Goal: Transaction & Acquisition: Purchase product/service

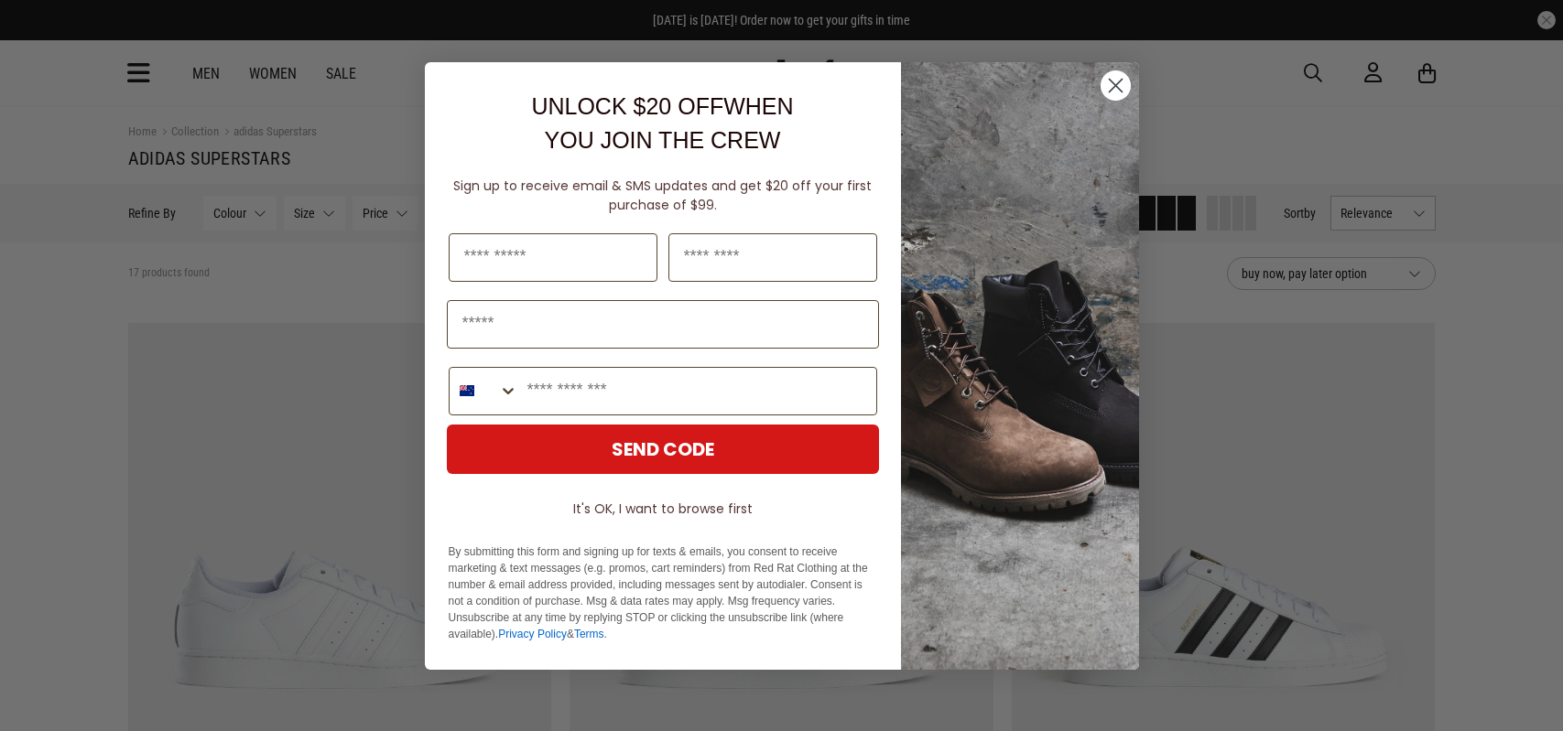
click at [1099, 81] on icon "Close dialog" at bounding box center [1115, 86] width 32 height 32
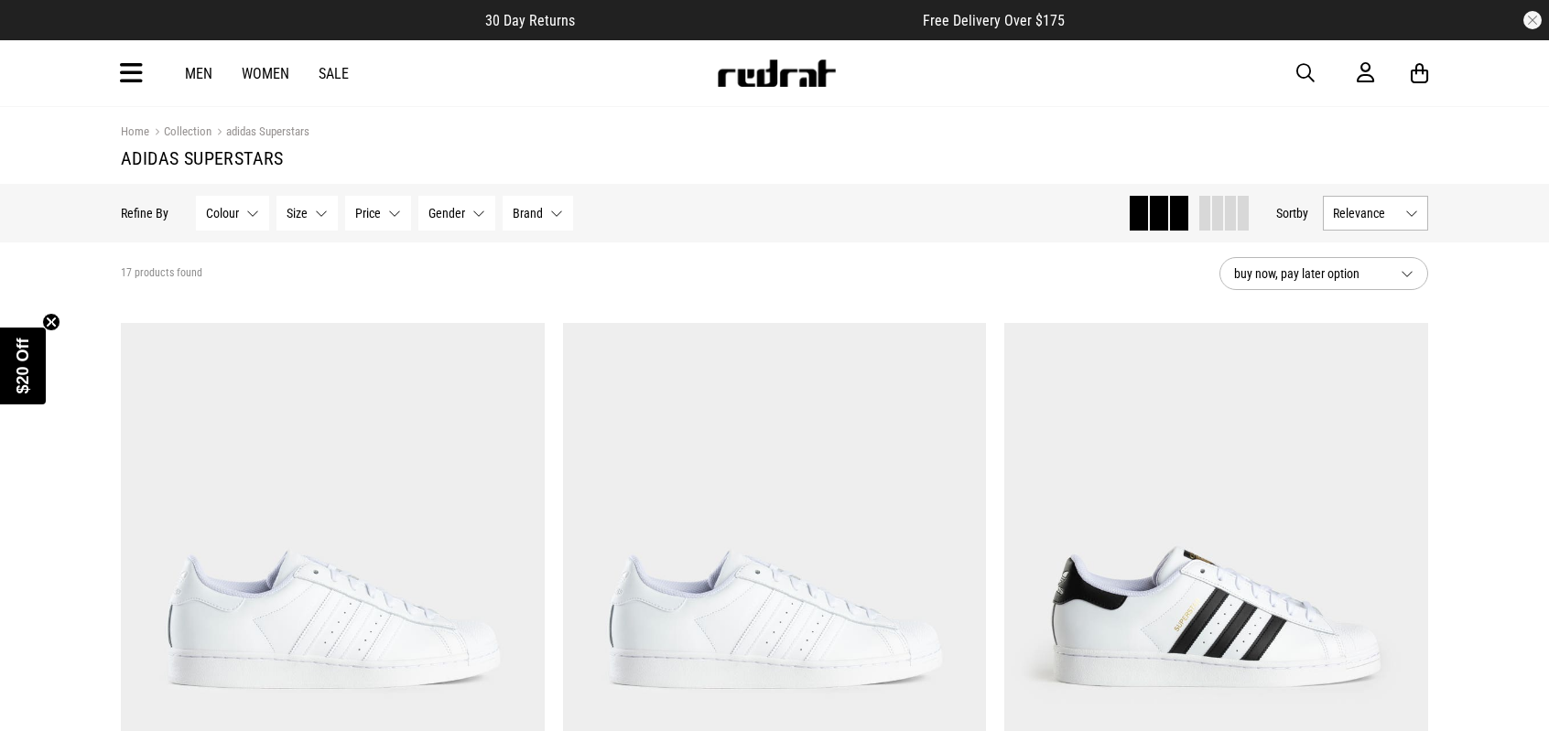
click at [1400, 212] on button "Relevance" at bounding box center [1375, 213] width 105 height 35
click at [1338, 313] on li "Price (Lowest)" at bounding box center [1375, 315] width 103 height 34
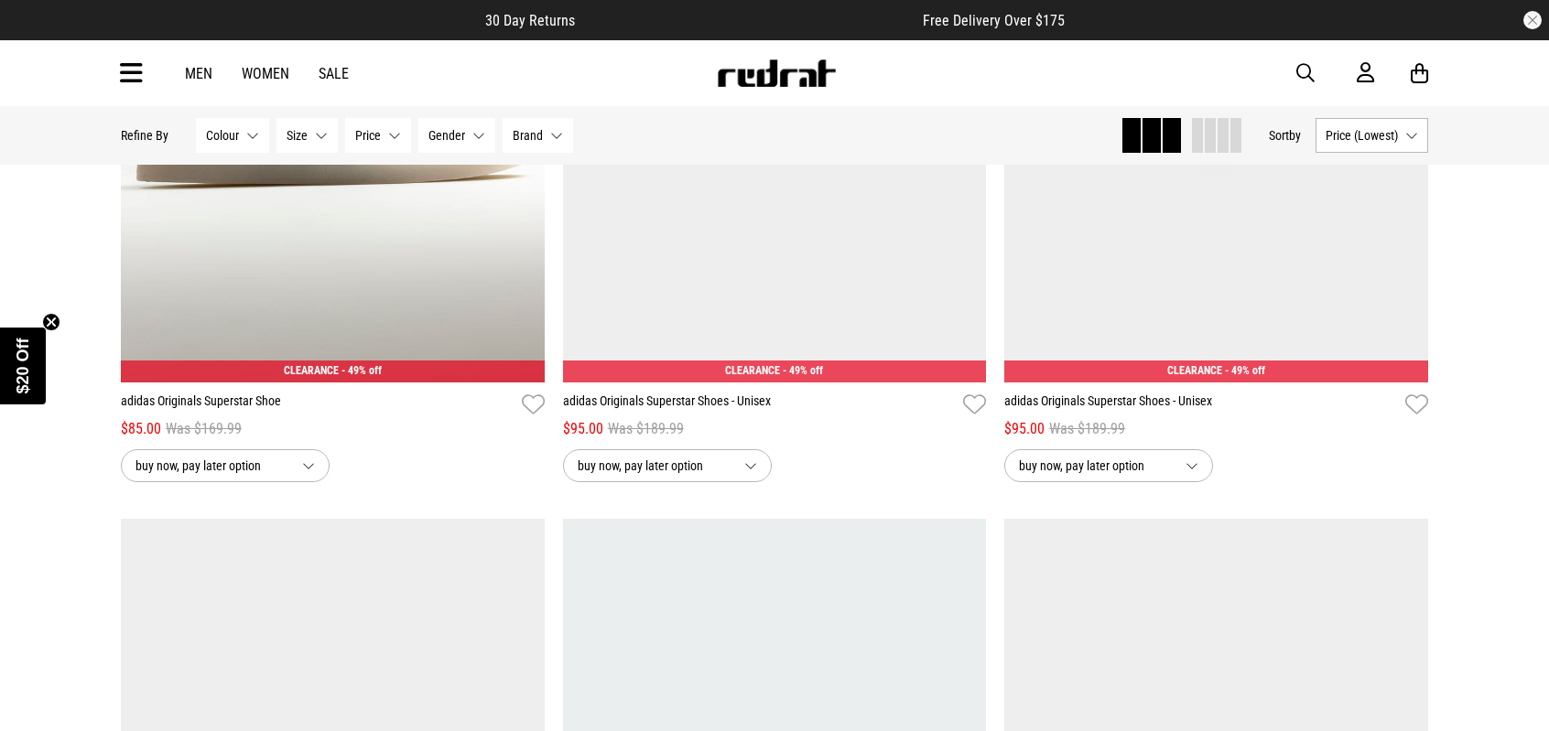
scroll to position [1268, 0]
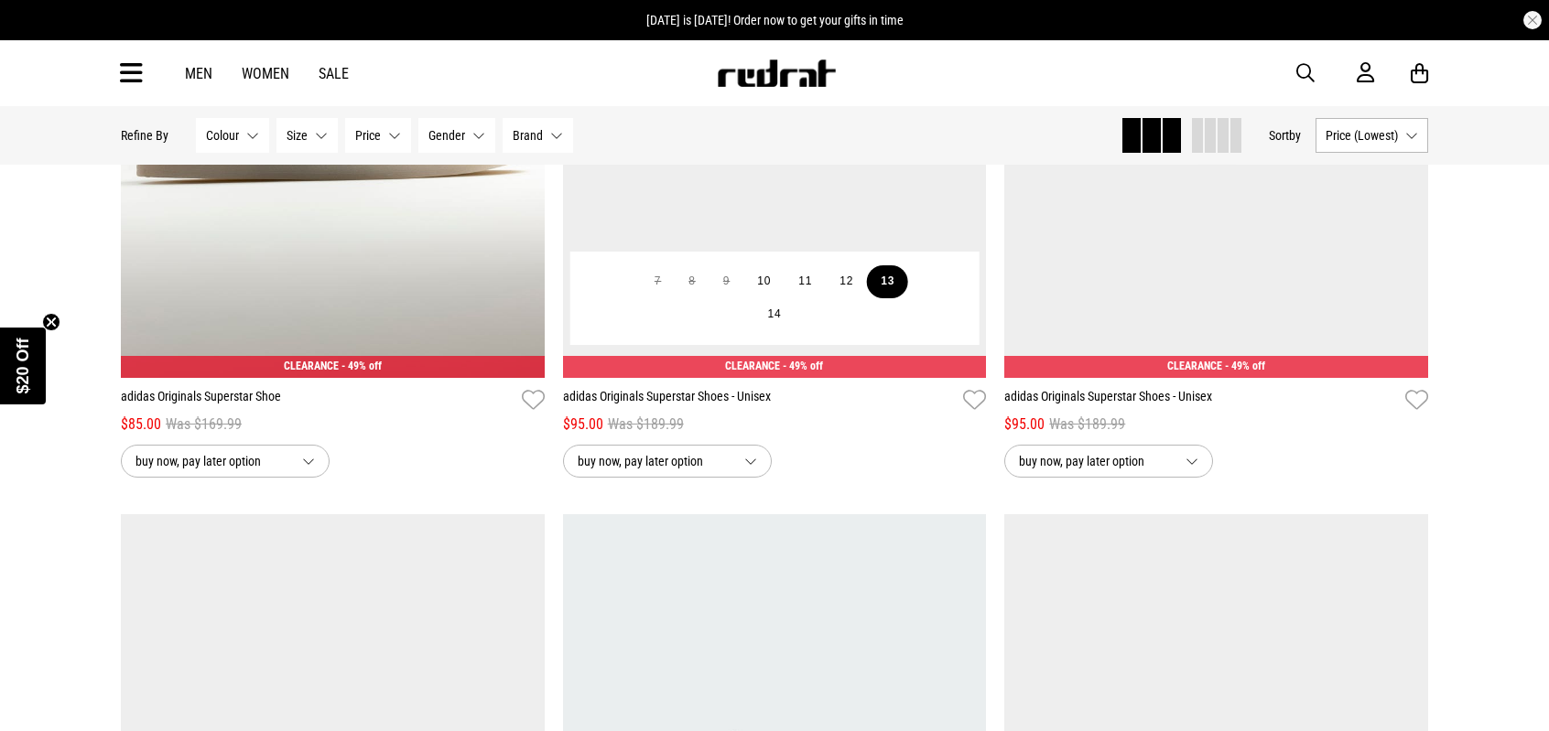
click at [886, 294] on button "13" at bounding box center [887, 281] width 41 height 33
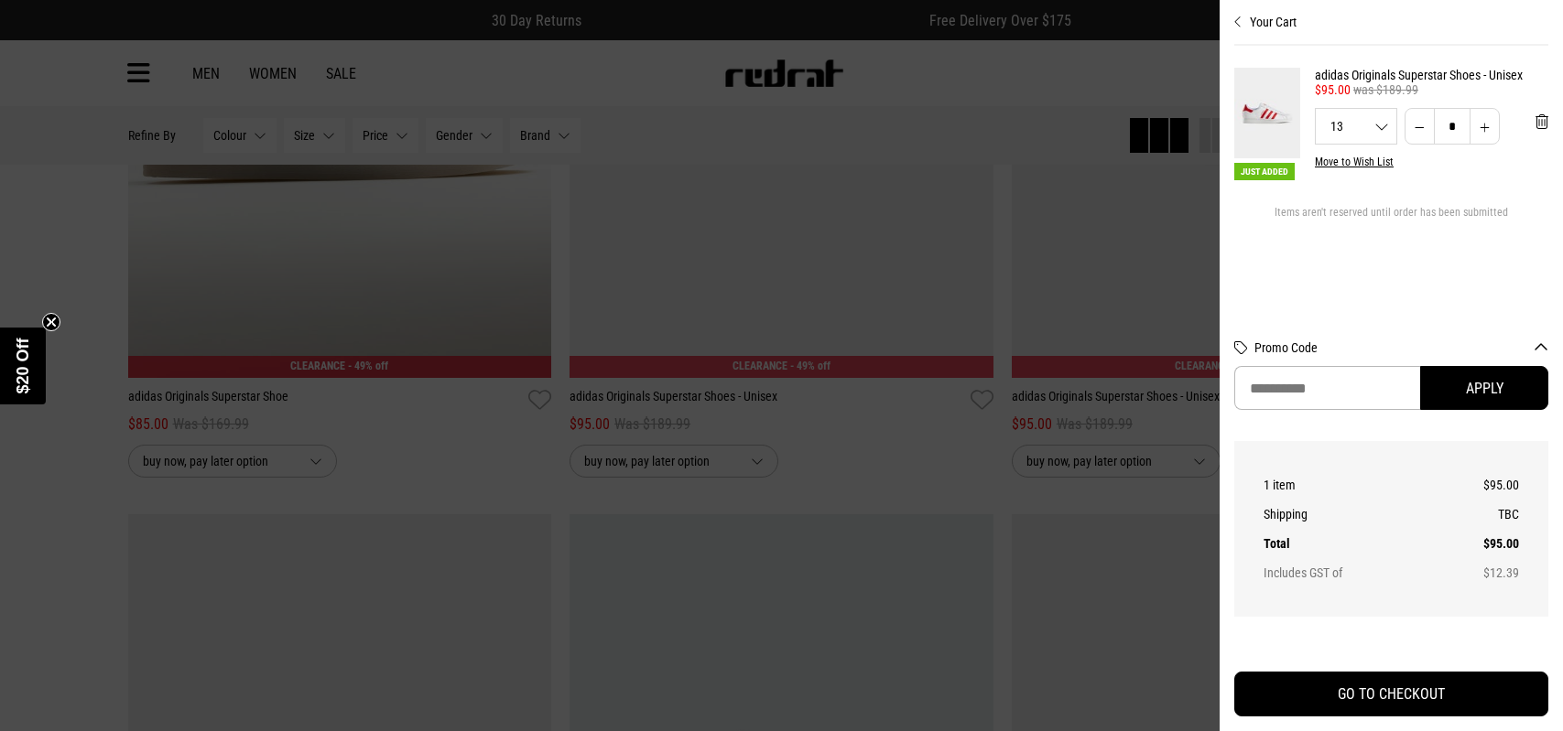
click at [64, 238] on div at bounding box center [781, 365] width 1563 height 731
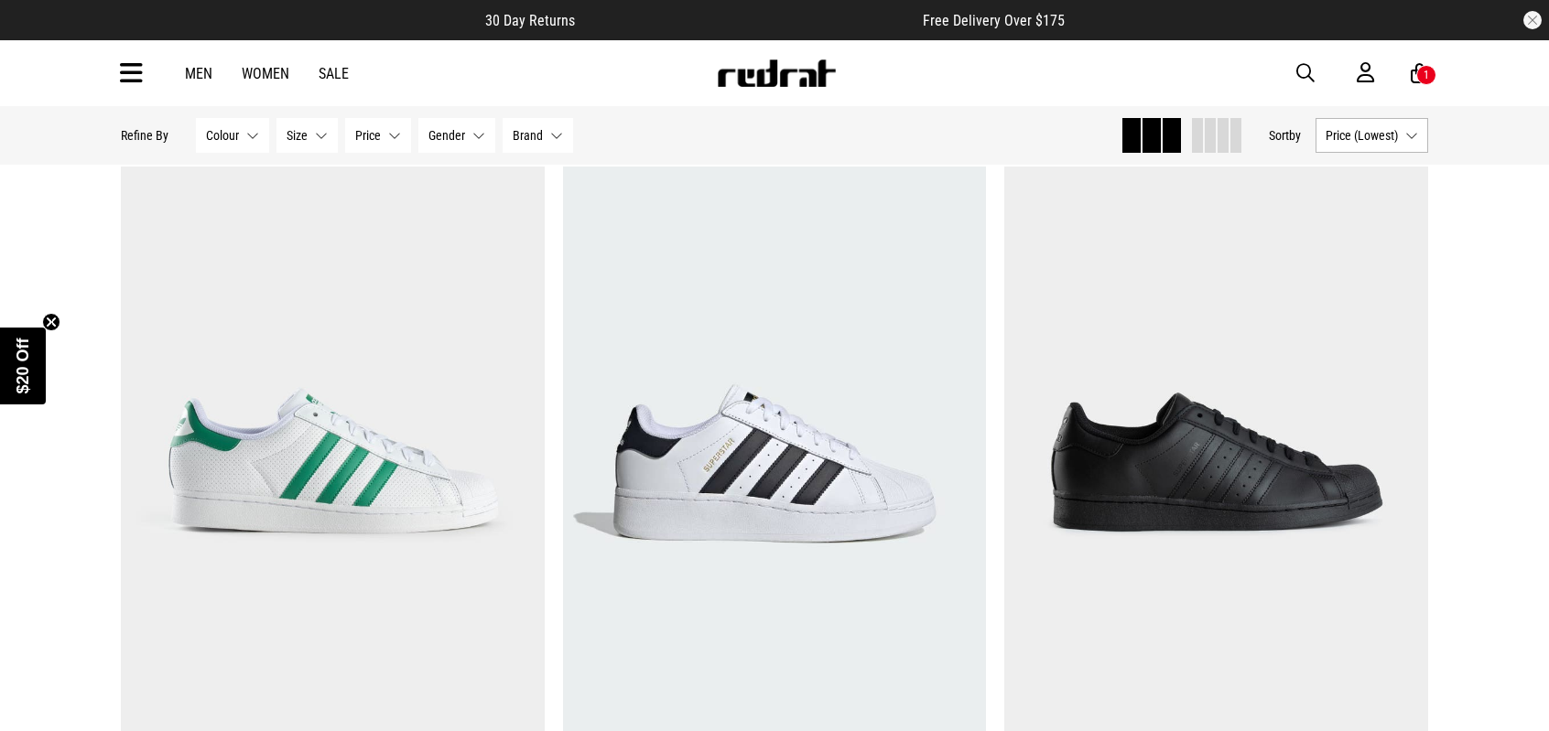
scroll to position [1641, 0]
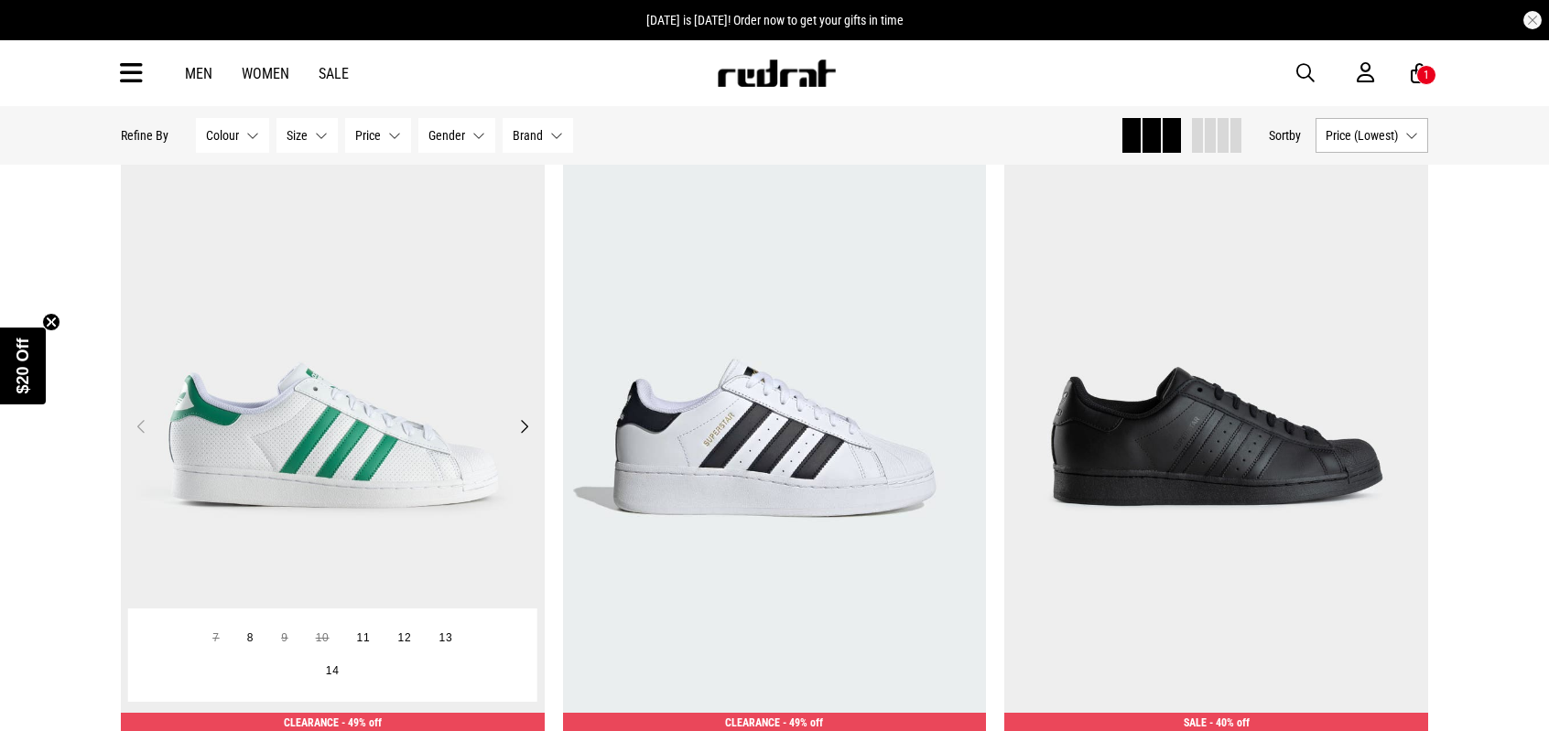
click at [232, 471] on img at bounding box center [333, 437] width 424 height 593
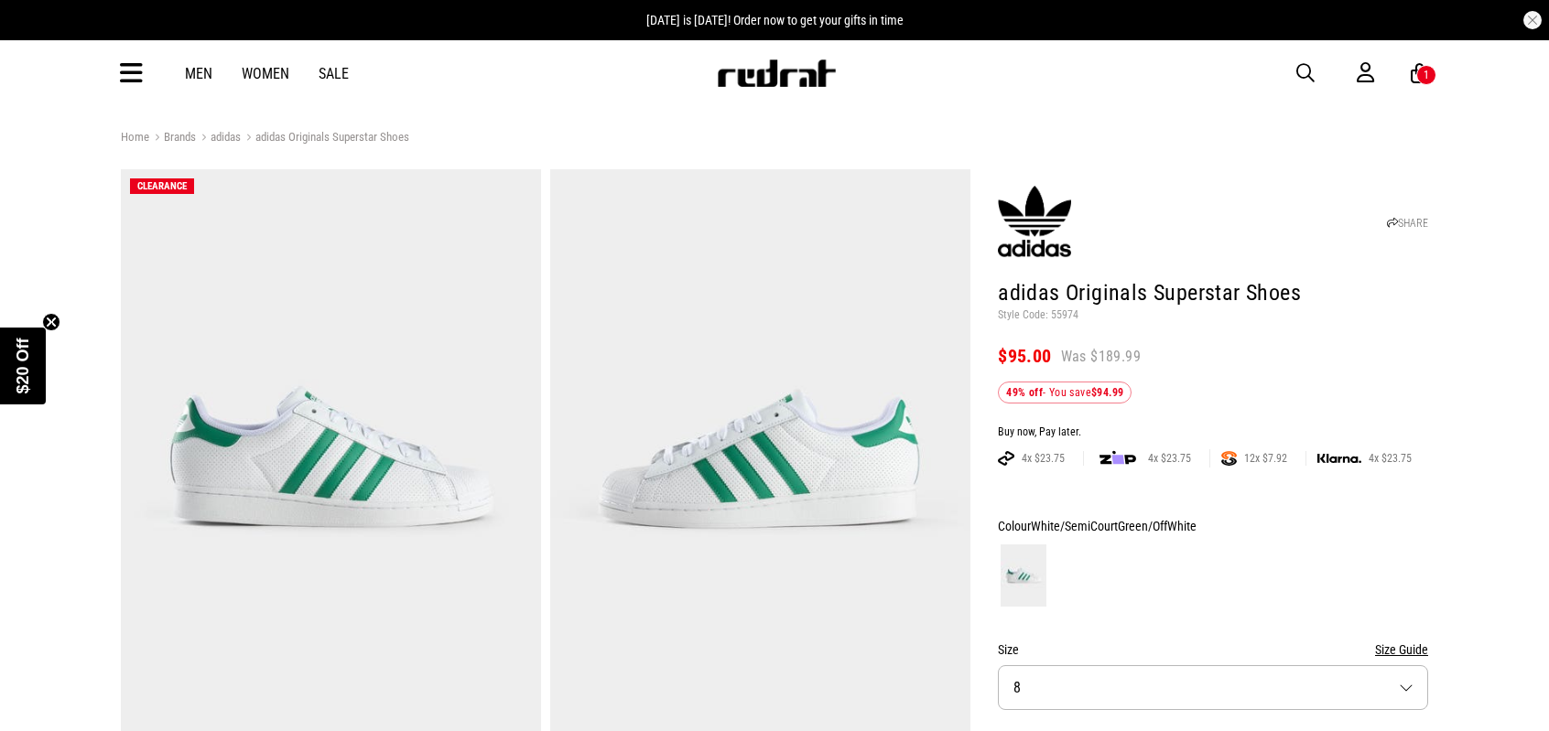
scroll to position [183, 0]
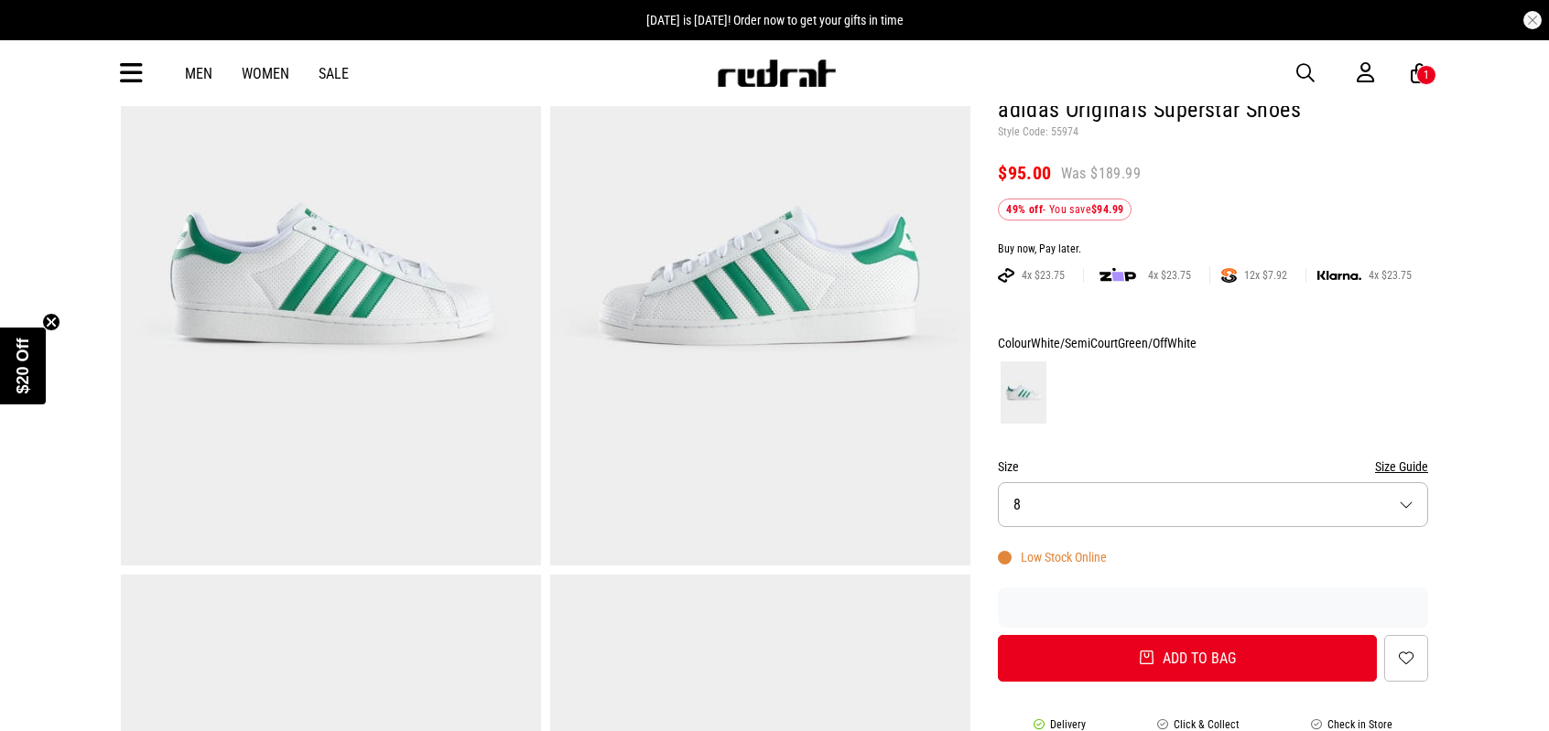
click at [1237, 514] on button "Size 8" at bounding box center [1213, 504] width 430 height 45
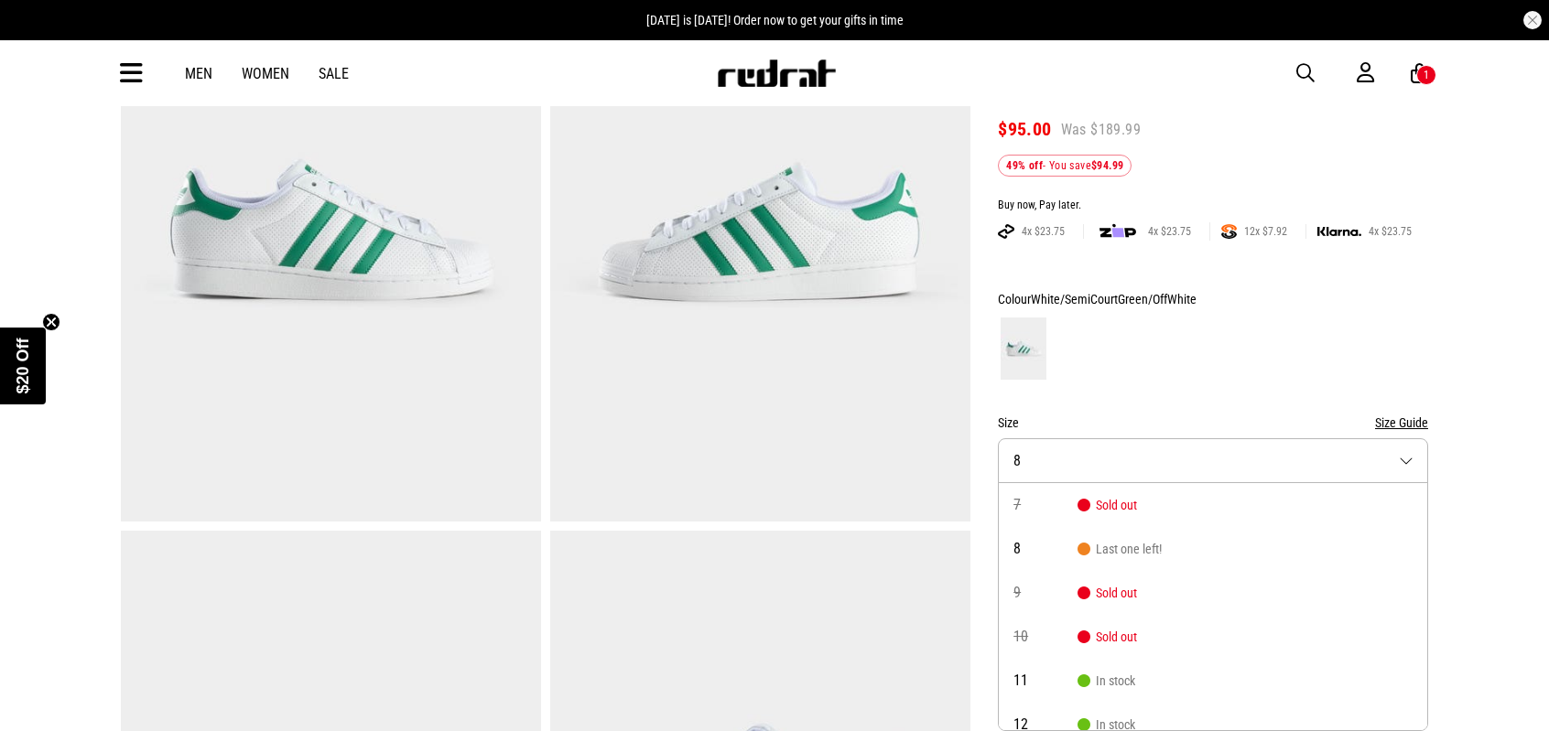
scroll to position [104, 0]
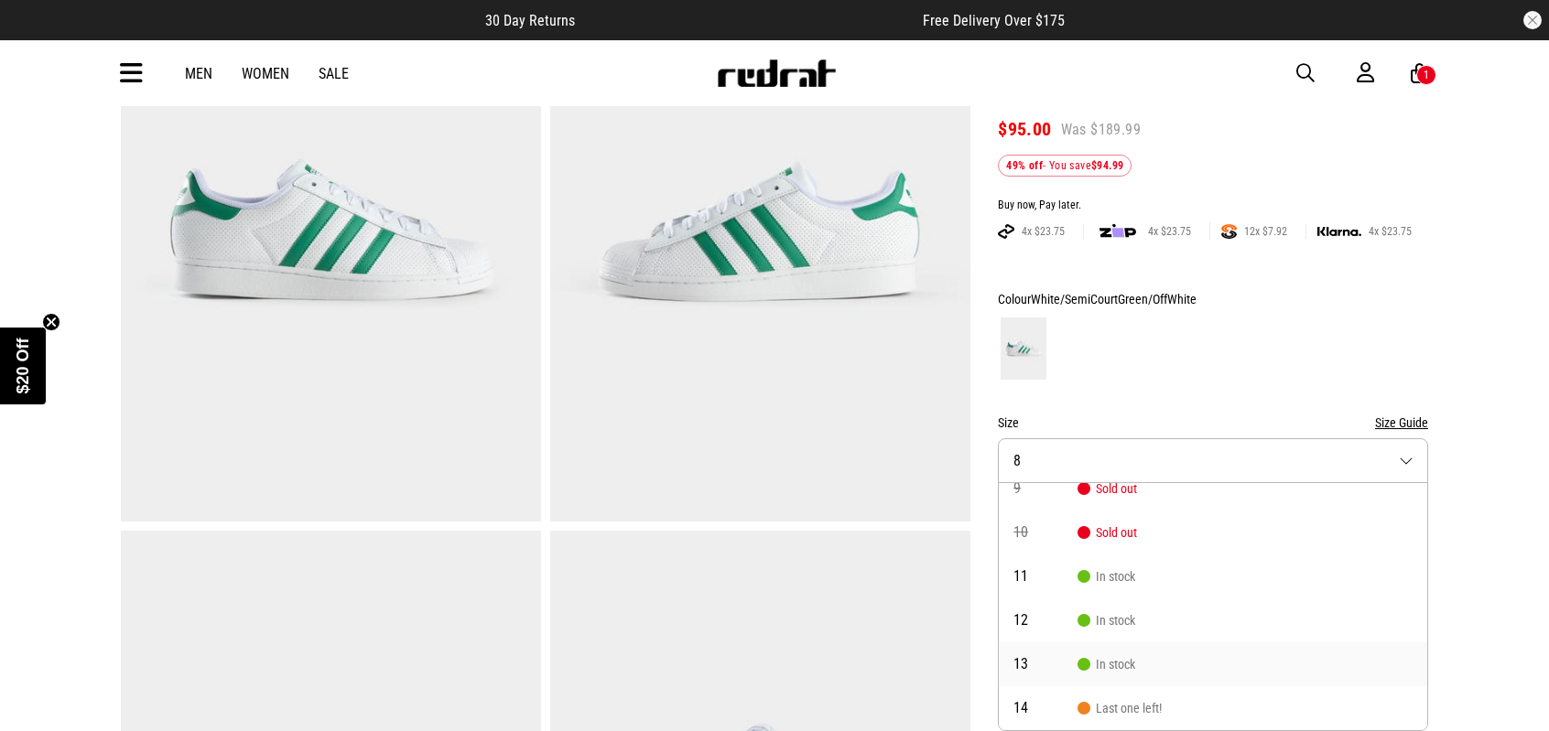
click at [1088, 661] on icon at bounding box center [1082, 663] width 11 height 11
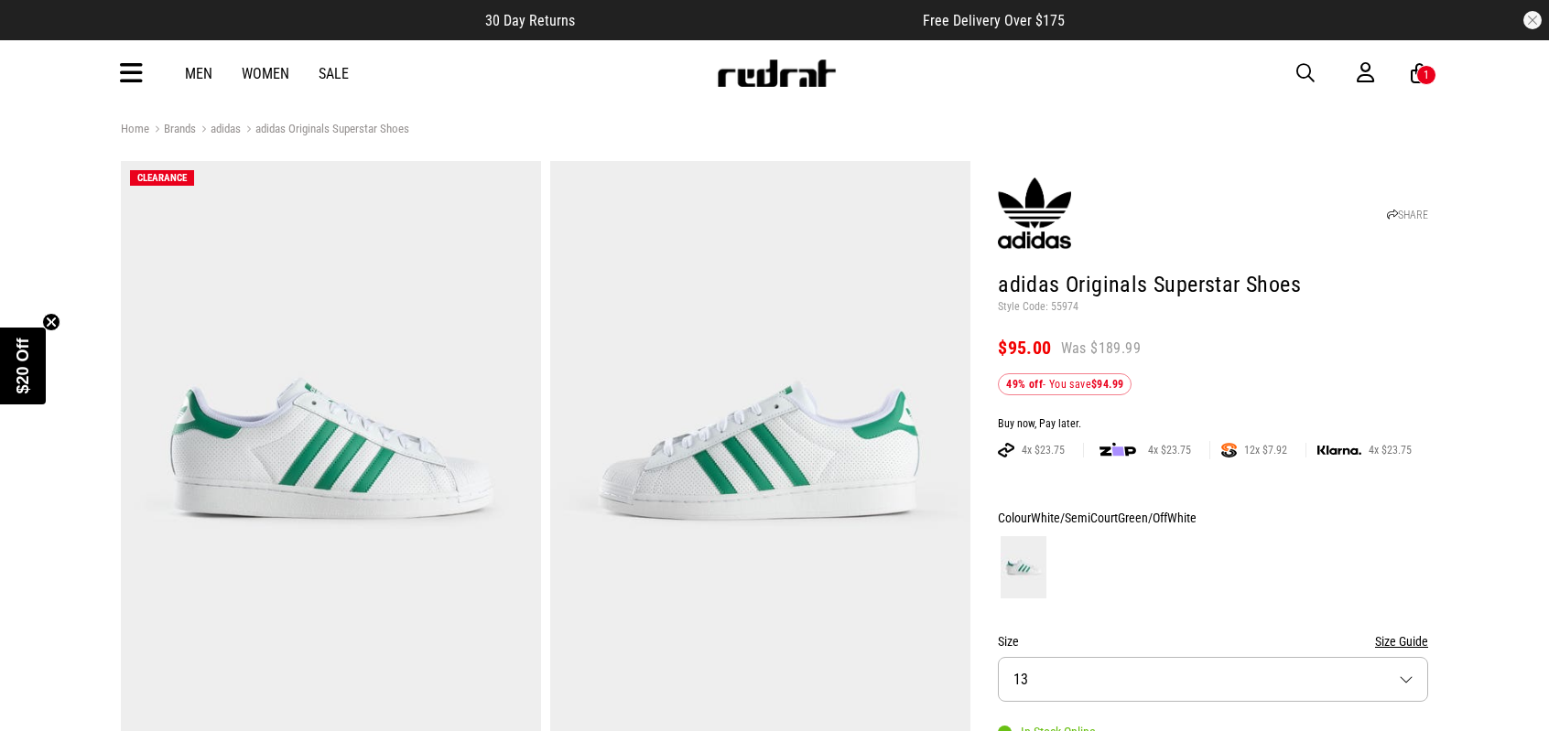
scroll to position [0, 0]
